Goal: Obtain resource: Obtain resource

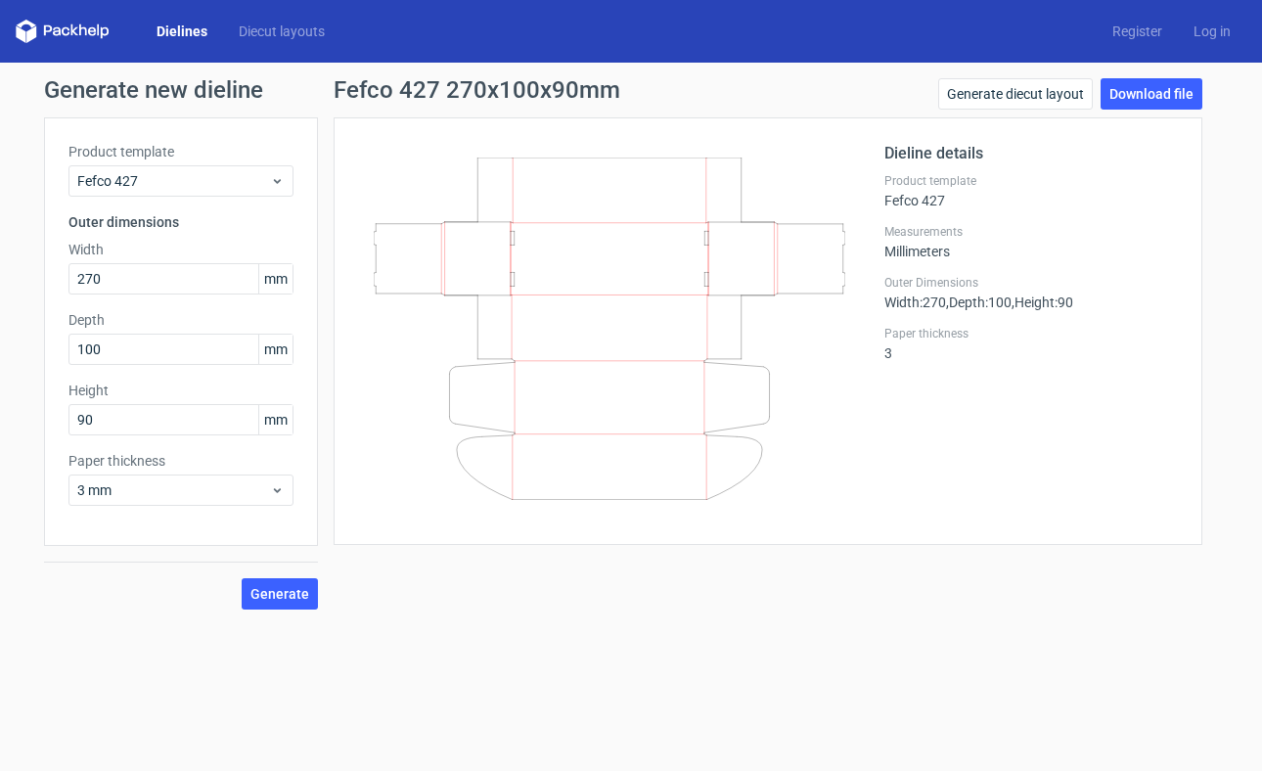
click at [186, 31] on link "Dielines" at bounding box center [182, 32] width 82 height 20
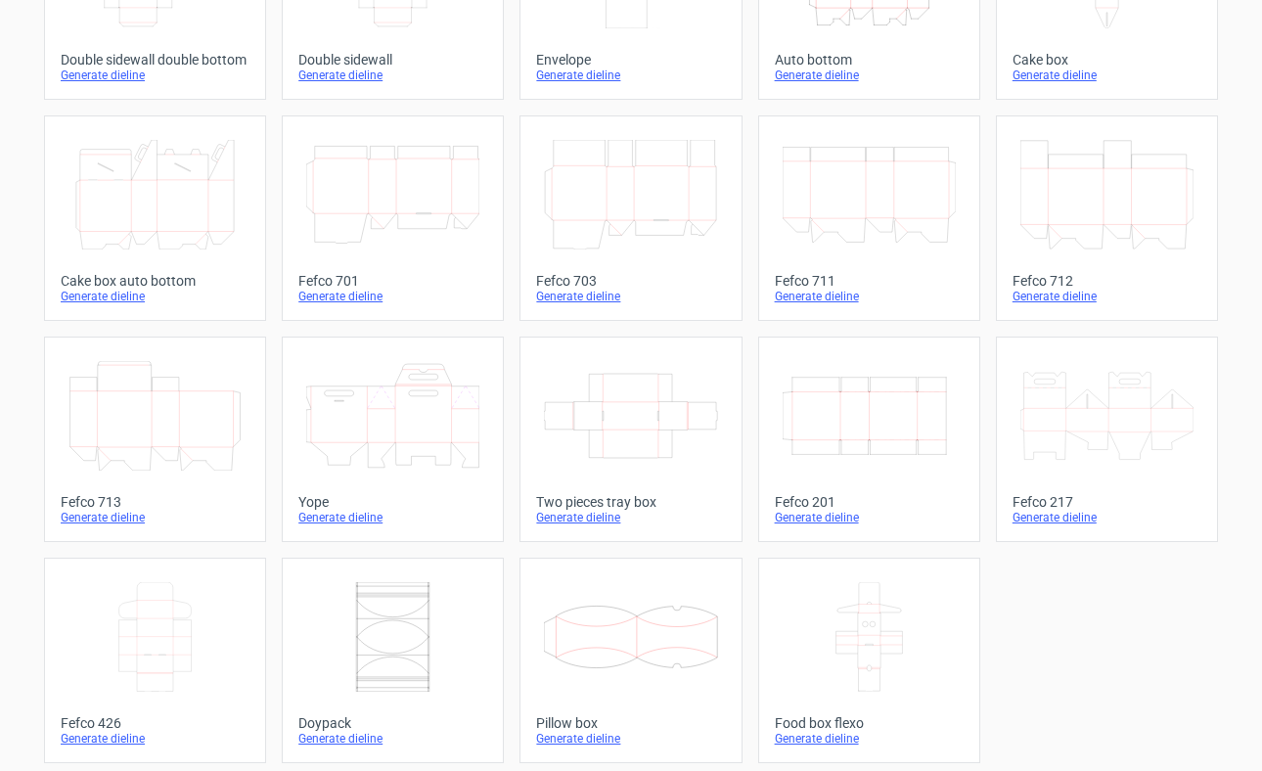
scroll to position [452, 0]
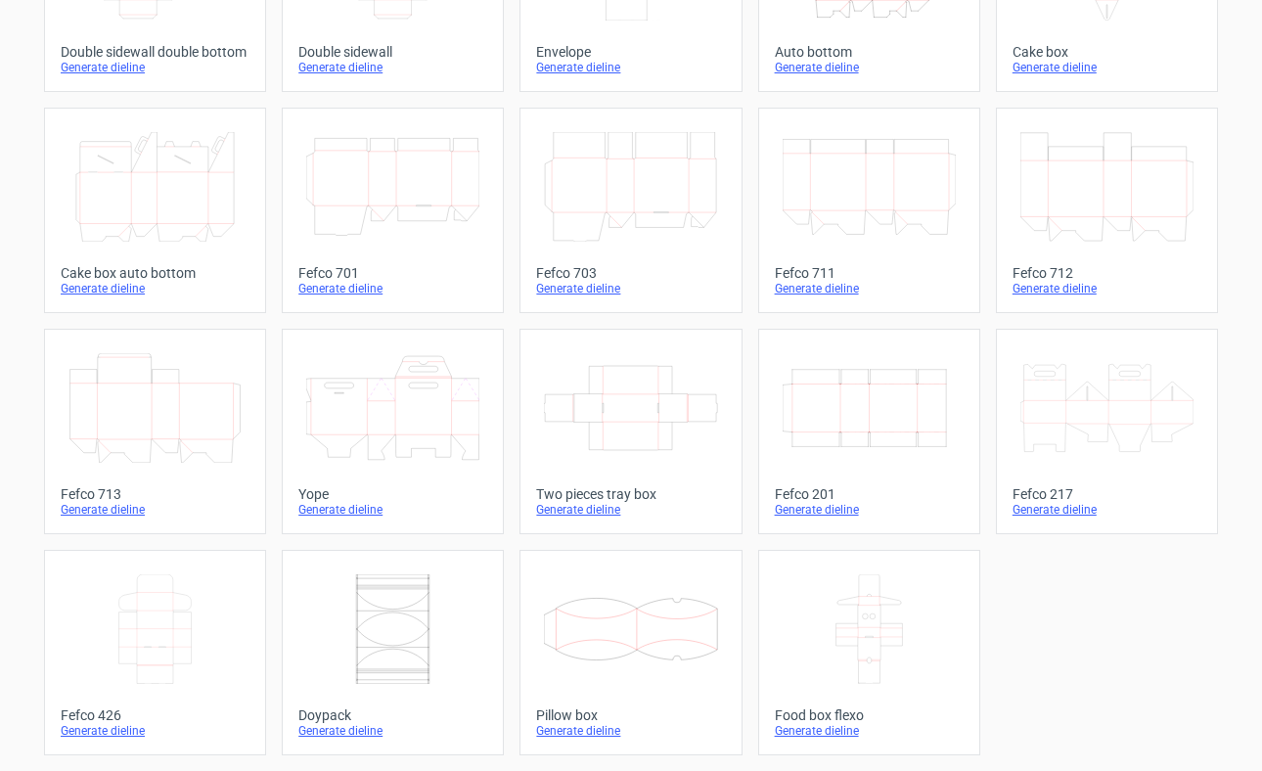
click at [103, 727] on div "Generate dieline" at bounding box center [155, 731] width 189 height 16
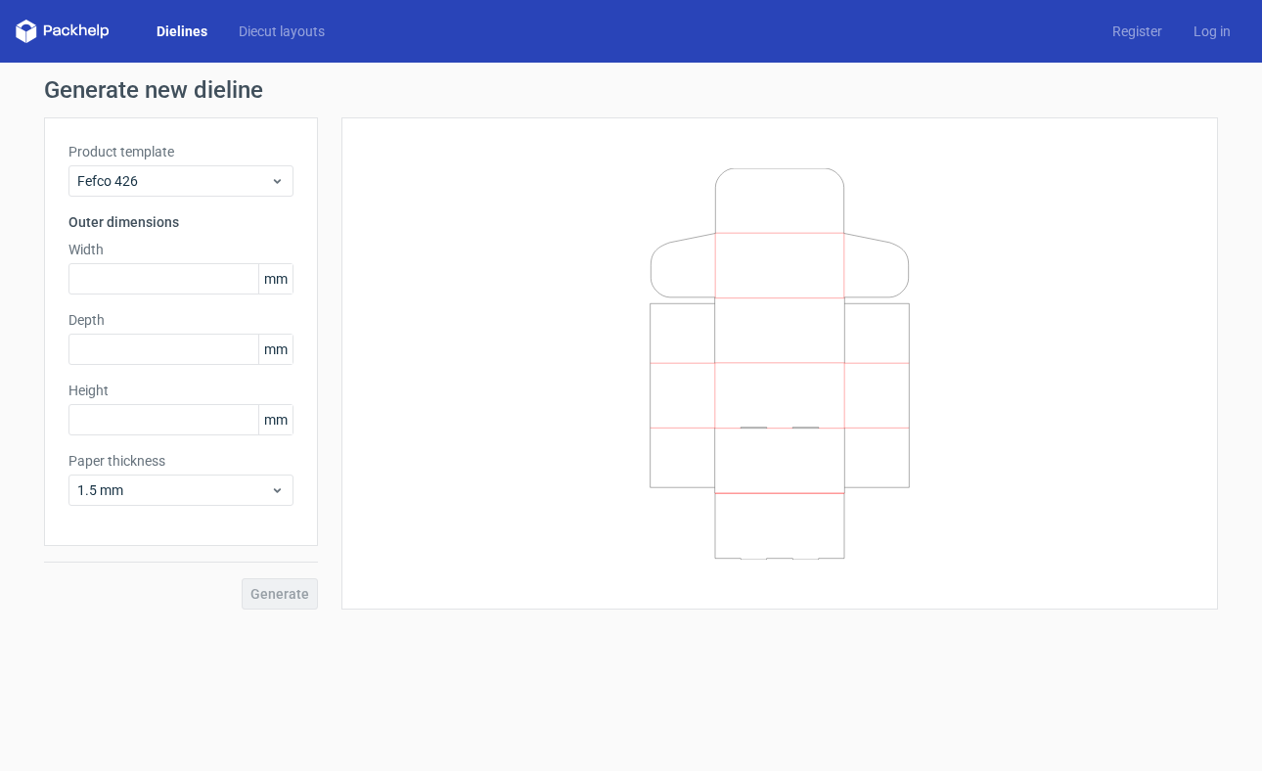
click at [184, 25] on link "Dielines" at bounding box center [182, 32] width 82 height 20
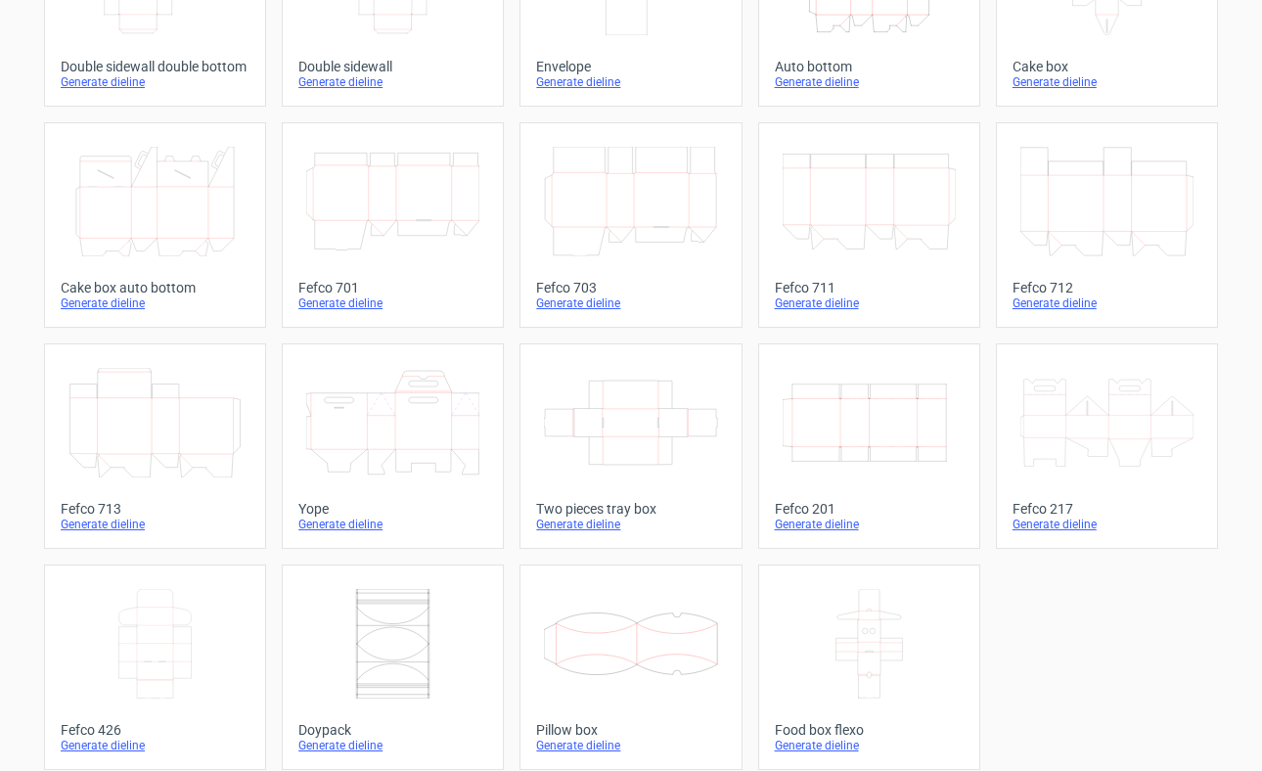
scroll to position [452, 0]
